Goal: Communication & Community: Answer question/provide support

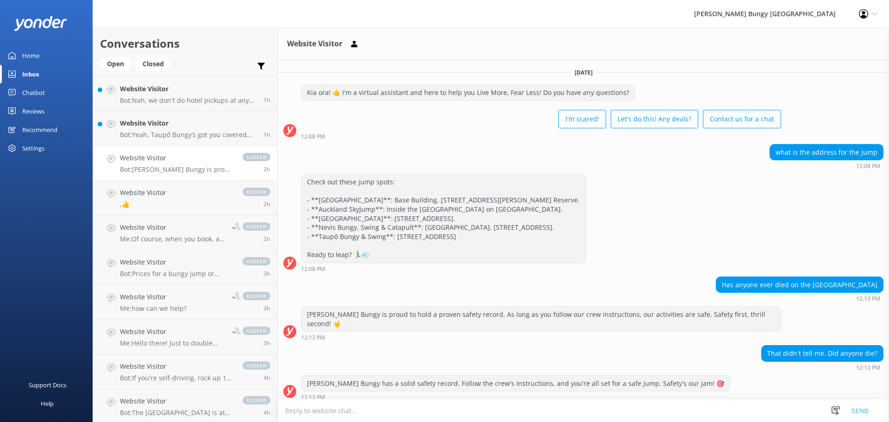
scroll to position [77, 0]
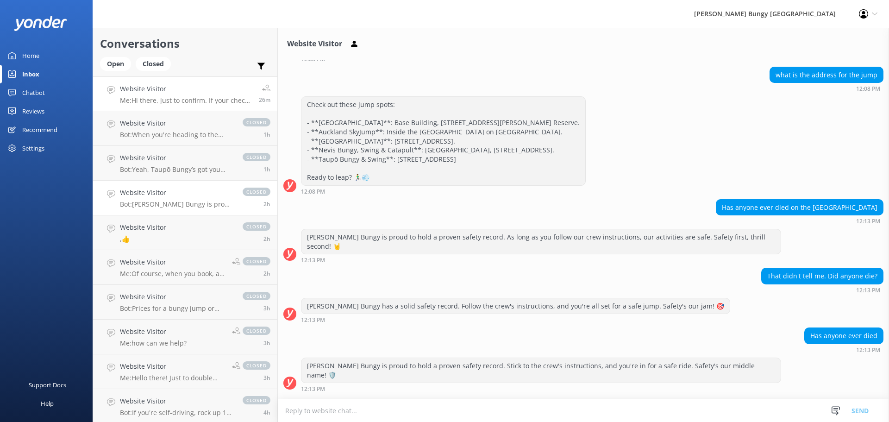
click at [206, 103] on p "Me: Hi there, just to confirm. If your check-in time is 1:30pm, then please che…" at bounding box center [186, 100] width 132 height 8
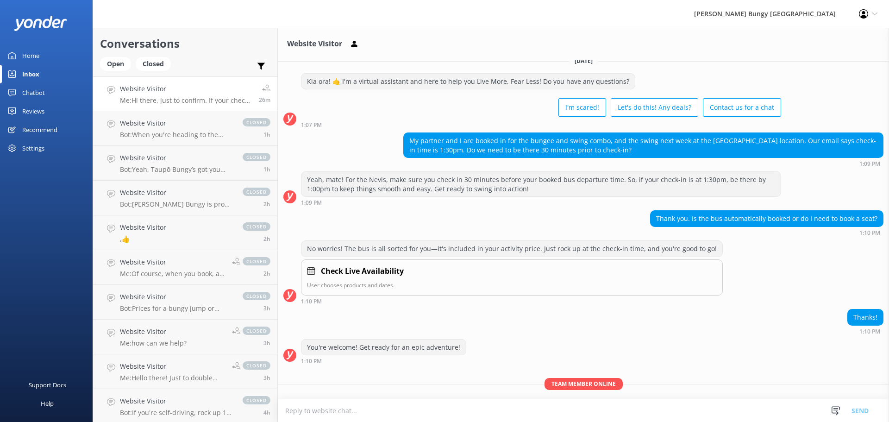
scroll to position [866, 0]
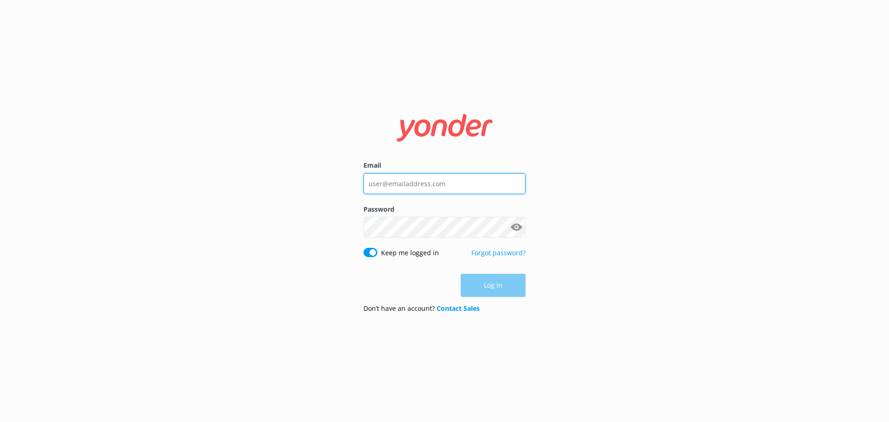
type input "[EMAIL_ADDRESS][DOMAIN_NAME]"
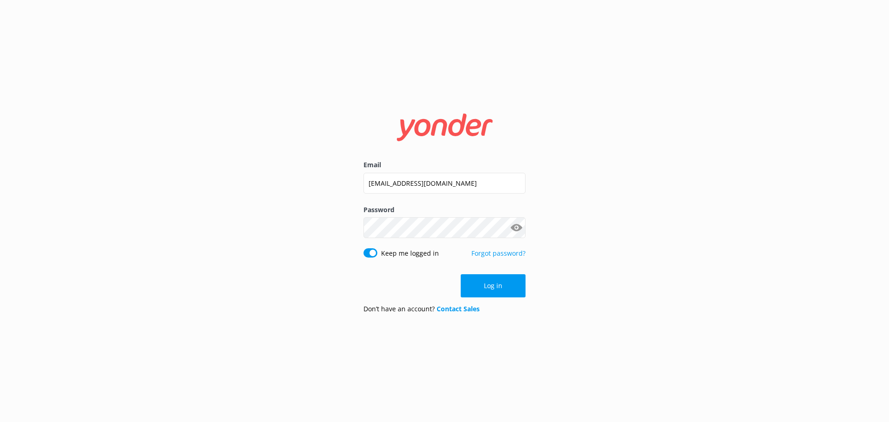
click at [493, 283] on div "Log in" at bounding box center [444, 285] width 162 height 23
click at [493, 283] on button "Log in" at bounding box center [493, 285] width 65 height 23
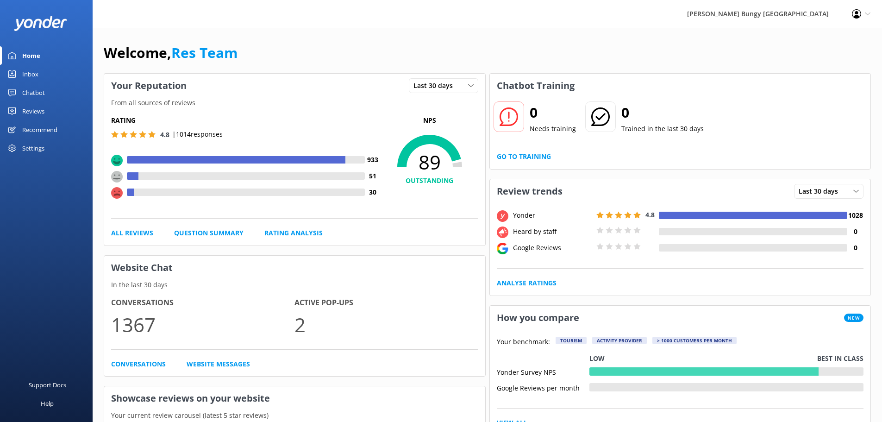
click at [27, 67] on div "Inbox" at bounding box center [30, 74] width 16 height 19
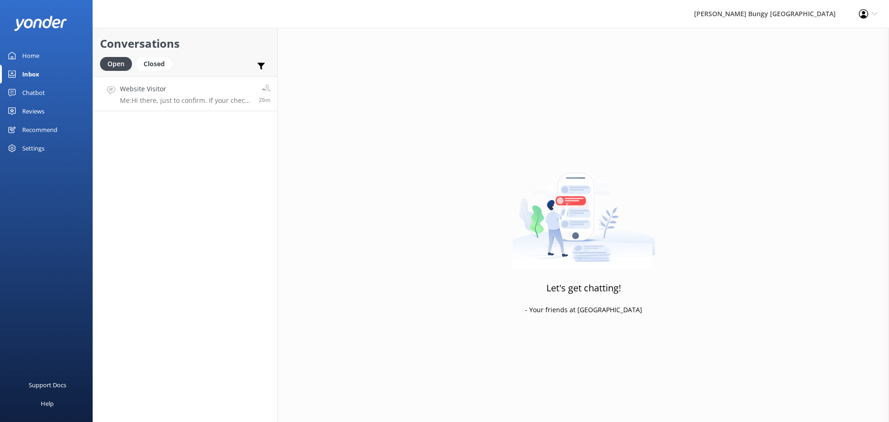
click at [231, 92] on h4 "Website Visitor" at bounding box center [186, 89] width 132 height 10
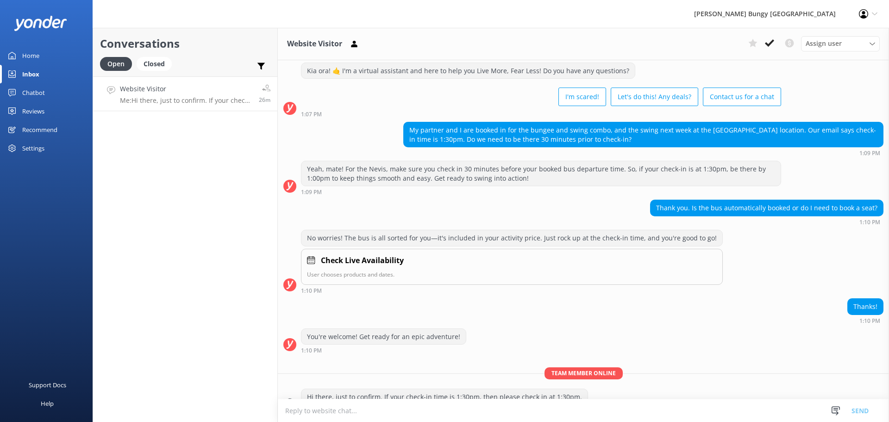
scroll to position [866, 0]
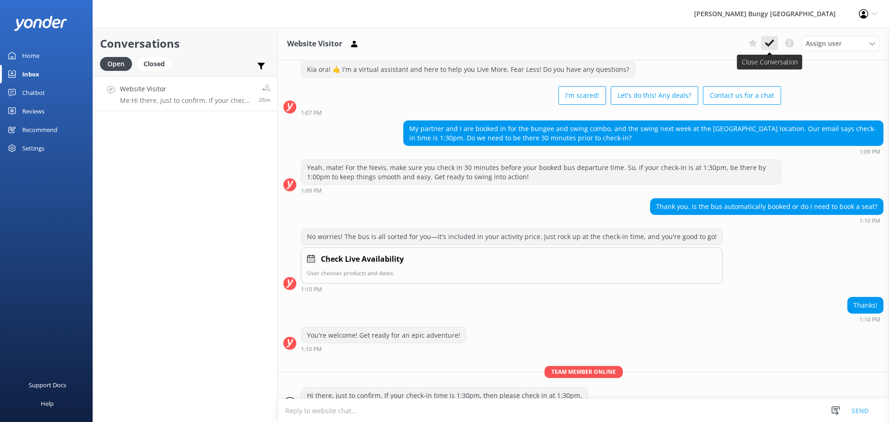
click at [775, 44] on button at bounding box center [769, 43] width 17 height 14
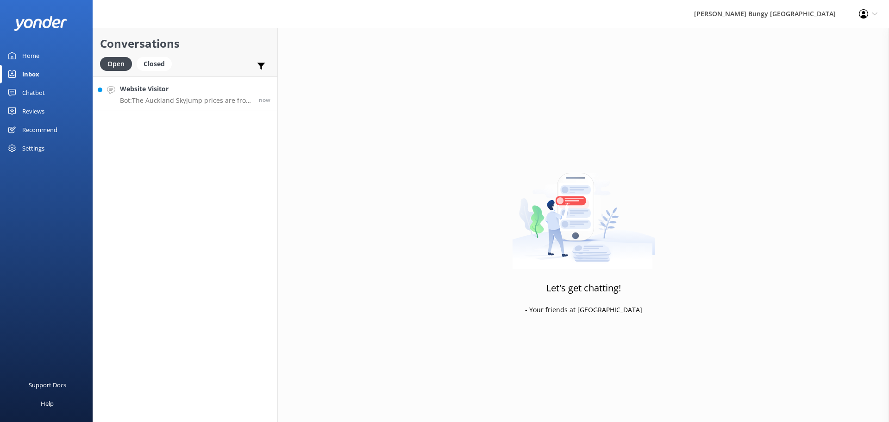
click at [209, 99] on p "Bot: The Auckland Skyjump prices are from $330 per adult (15+yrs), $290 per chi…" at bounding box center [186, 100] width 132 height 8
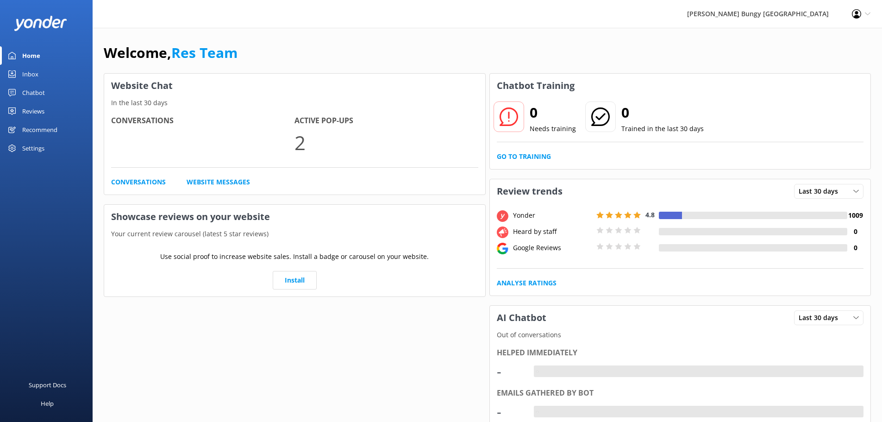
click at [49, 106] on link "Reviews" at bounding box center [46, 111] width 93 height 19
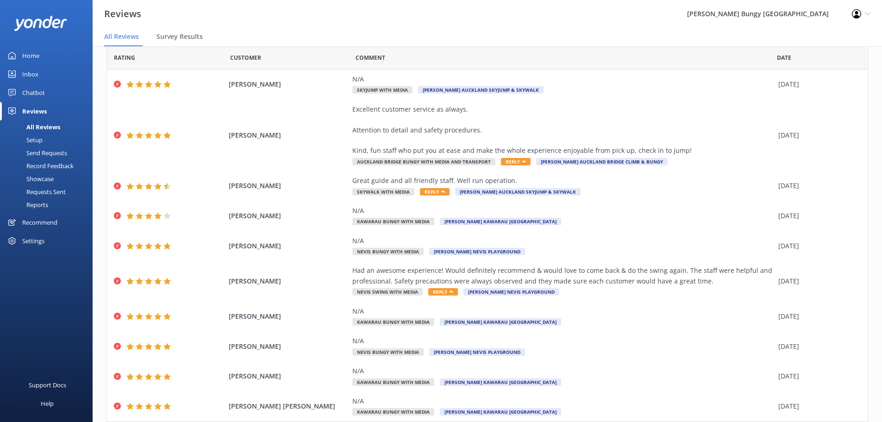
scroll to position [17, 0]
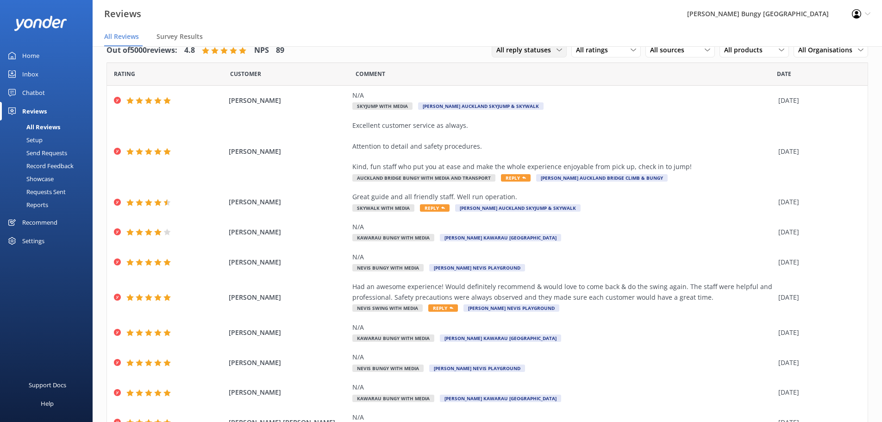
click at [556, 51] on icon at bounding box center [559, 50] width 6 height 6
click at [583, 52] on span "All ratings" at bounding box center [594, 50] width 37 height 10
click at [606, 121] on div "Detractors" at bounding box center [606, 125] width 43 height 9
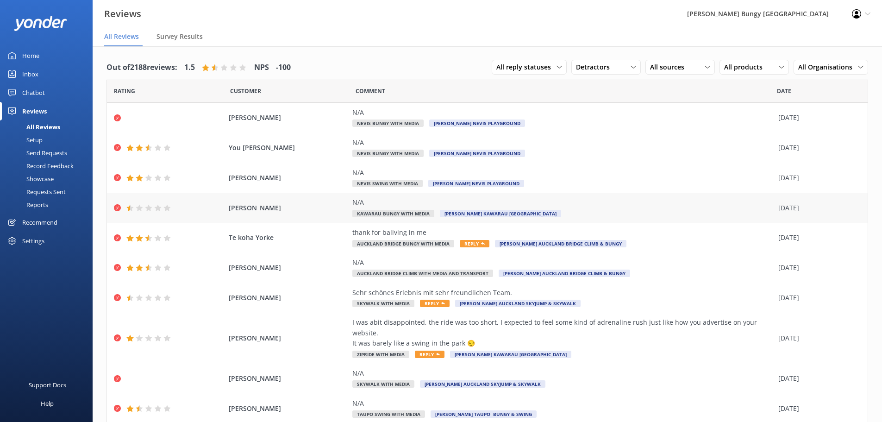
scroll to position [22, 0]
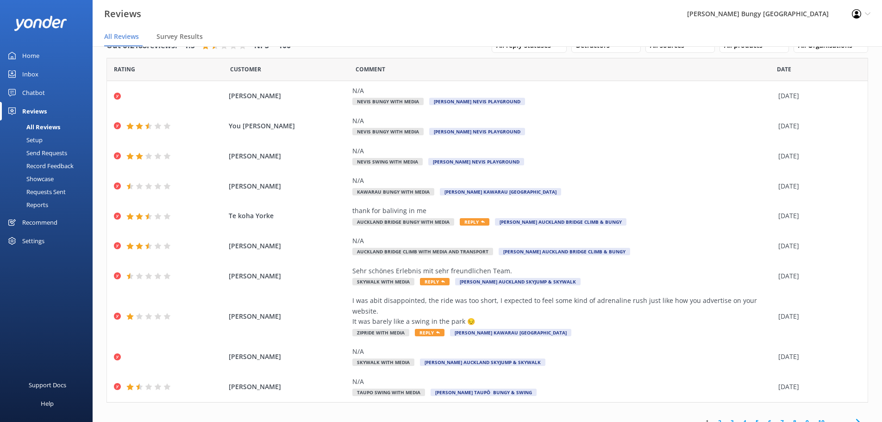
click at [713, 418] on link "2" at bounding box center [719, 422] width 12 height 9
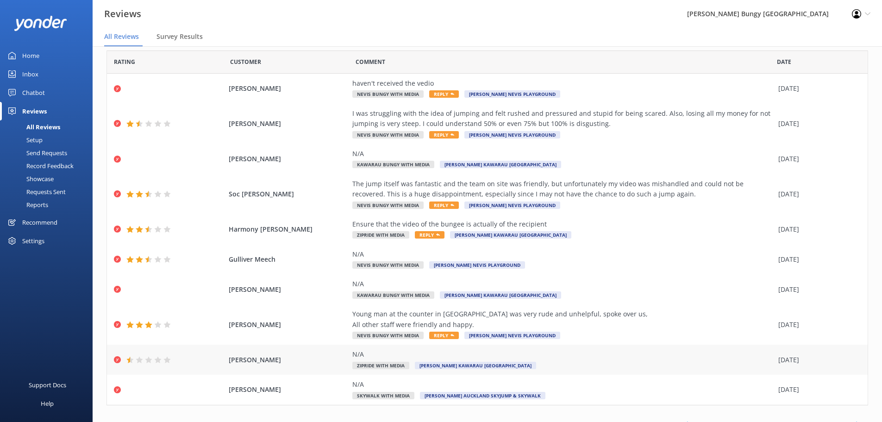
scroll to position [43, 0]
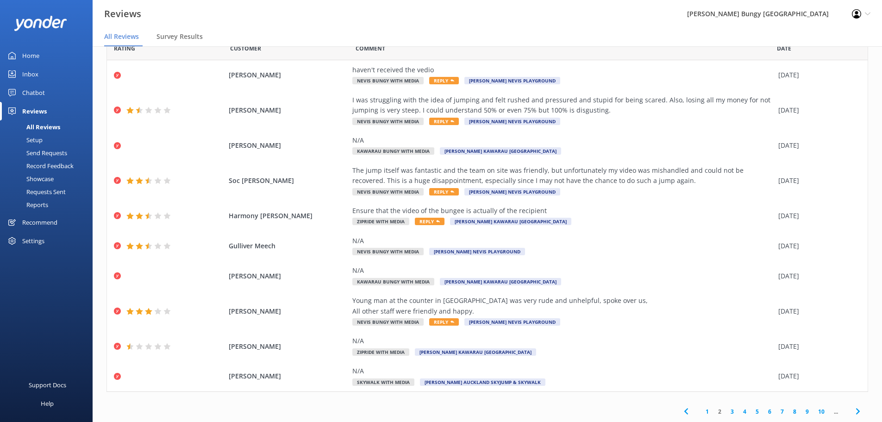
click at [701, 411] on link "1" at bounding box center [707, 411] width 12 height 9
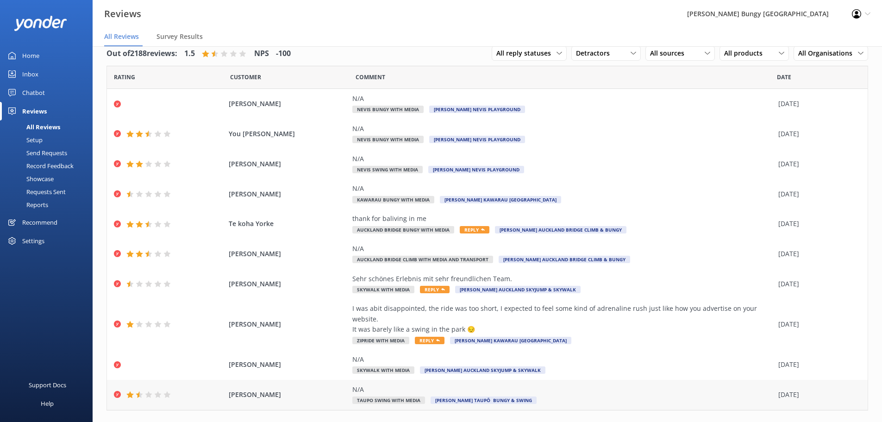
scroll to position [22, 0]
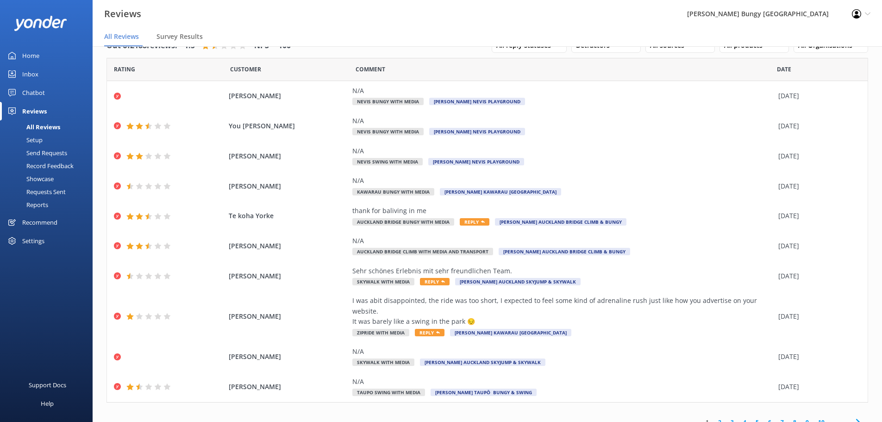
click at [714, 418] on link "2" at bounding box center [719, 422] width 12 height 9
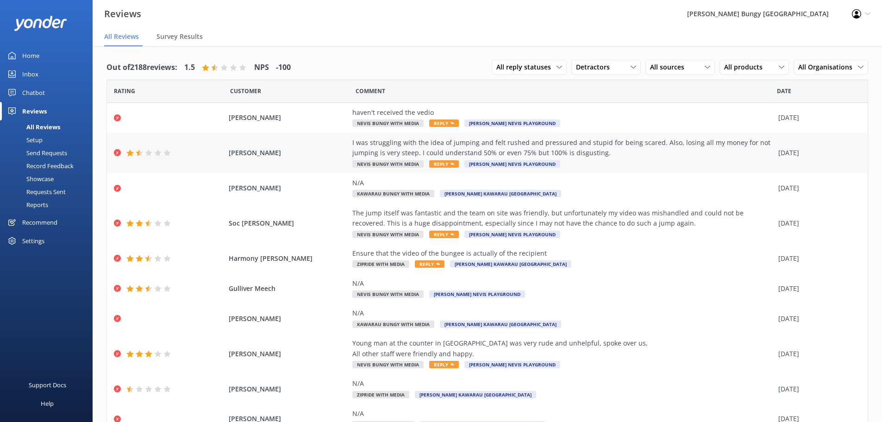
click at [575, 170] on div "Sophie Whitby I was struggling with the idea of jumping and felt rushed and pre…" at bounding box center [487, 153] width 761 height 40
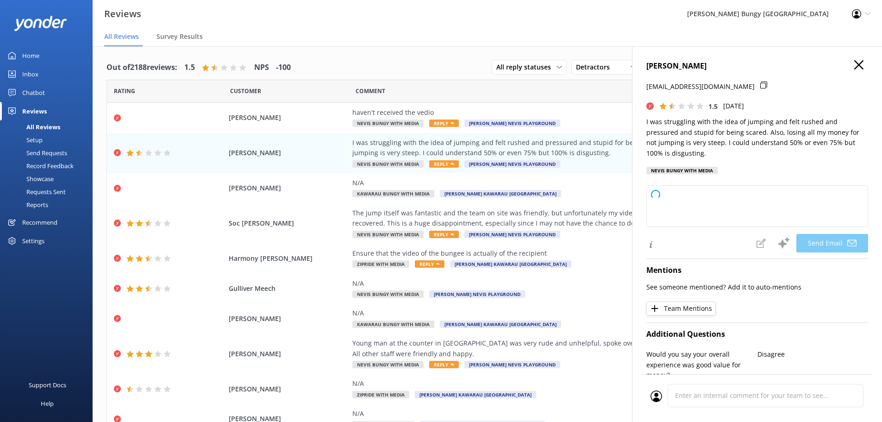
type textarea "Hi Sophie, Thank you for sharing your feedback. We're truly sorry to hear about…"
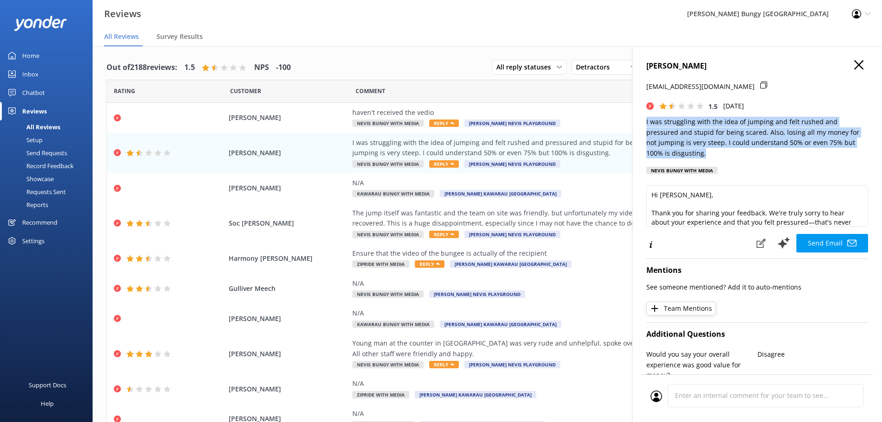
drag, startPoint x: 646, startPoint y: 124, endPoint x: 733, endPoint y: 152, distance: 91.6
click at [733, 152] on div "Sophie Whitby sophie.whitby14@gmail.com 1.5 Tue, 30th Sep 2025 I was struggling…" at bounding box center [757, 257] width 250 height 422
click at [733, 152] on p "I was struggling with the idea of jumping and felt rushed and pressured and stu…" at bounding box center [757, 138] width 222 height 42
drag, startPoint x: 735, startPoint y: 152, endPoint x: 634, endPoint y: 119, distance: 106.7
click at [634, 119] on div "Sophie Whitby sophie.whitby14@gmail.com 1.5 Tue, 30th Sep 2025 I was struggling…" at bounding box center [757, 257] width 250 height 422
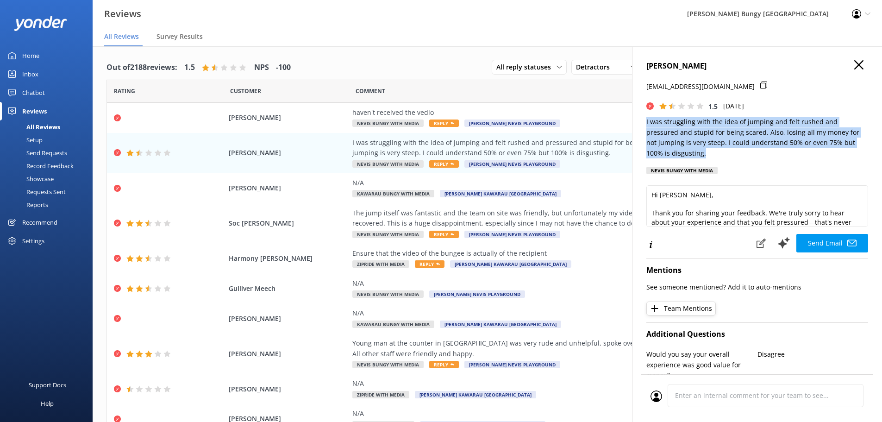
click at [645, 119] on div "Sophie Whitby sophie.whitby14@gmail.com 1.5 Tue, 30th Sep 2025 I was struggling…" at bounding box center [757, 257] width 250 height 422
drag, startPoint x: 648, startPoint y: 119, endPoint x: 737, endPoint y: 156, distance: 97.0
click at [736, 155] on p "I was struggling with the idea of jumping and felt rushed and pressured and stu…" at bounding box center [757, 138] width 222 height 42
click at [738, 156] on p "I was struggling with the idea of jumping and felt rushed and pressured and stu…" at bounding box center [757, 138] width 222 height 42
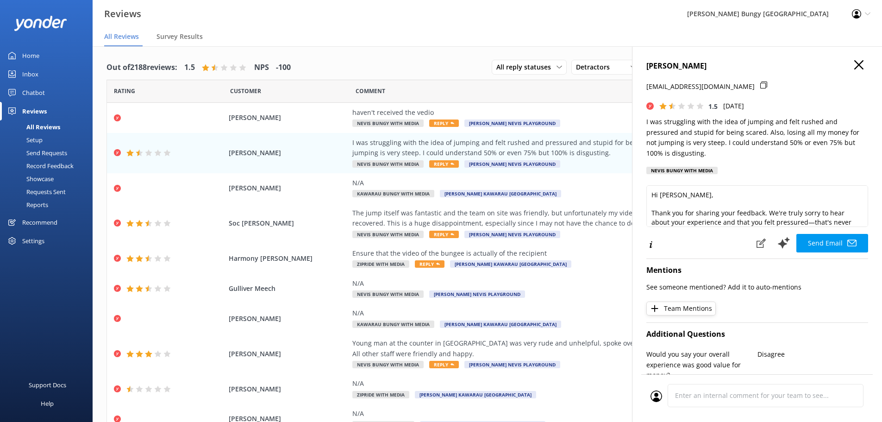
click at [854, 65] on icon "button" at bounding box center [858, 64] width 9 height 9
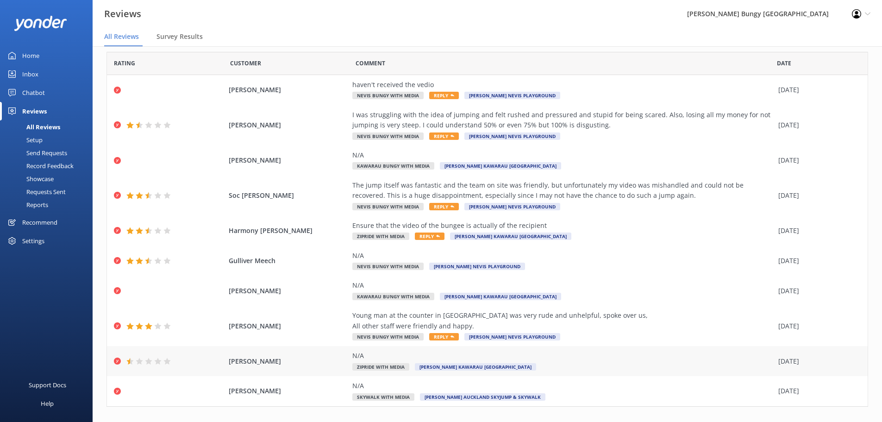
scroll to position [43, 0]
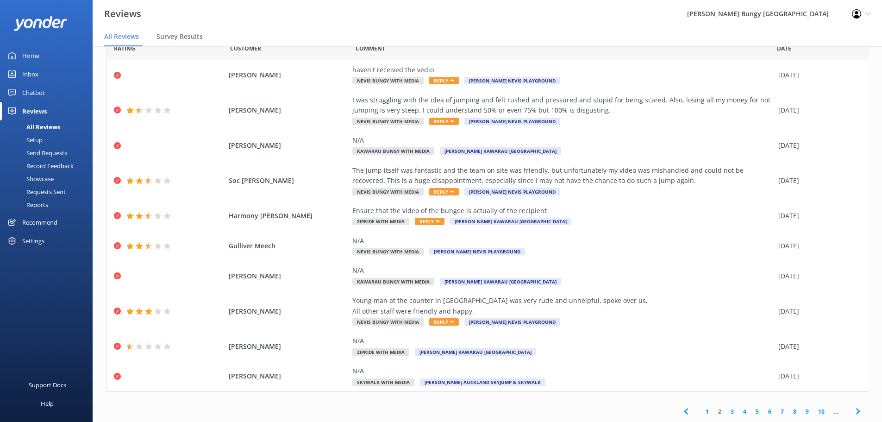
click at [701, 412] on link "1" at bounding box center [707, 411] width 12 height 9
